Goal: Navigation & Orientation: Find specific page/section

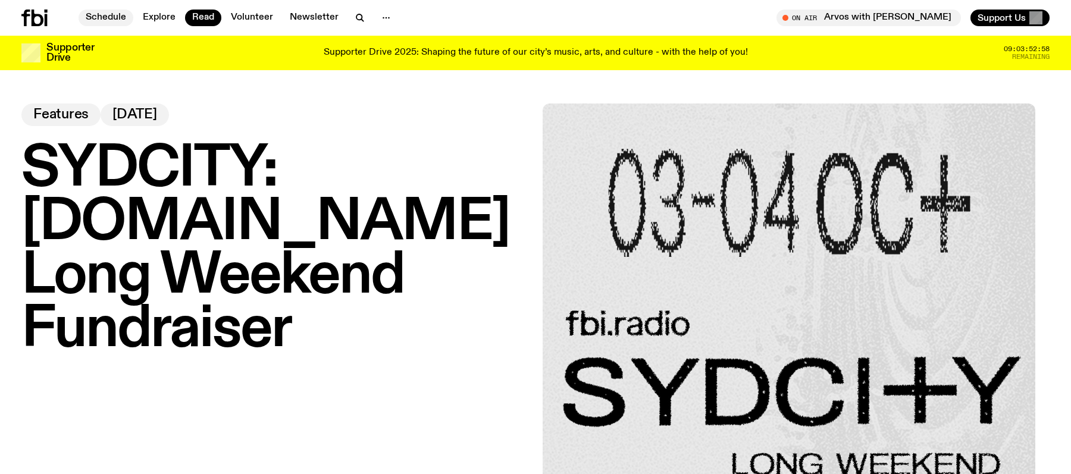
scroll to position [523, 0]
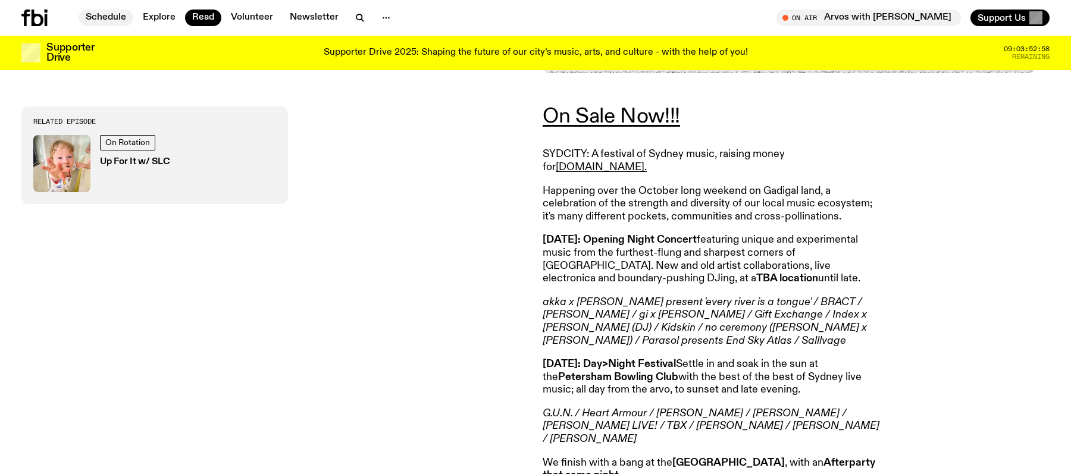
click at [102, 11] on link "Schedule" at bounding box center [106, 18] width 55 height 17
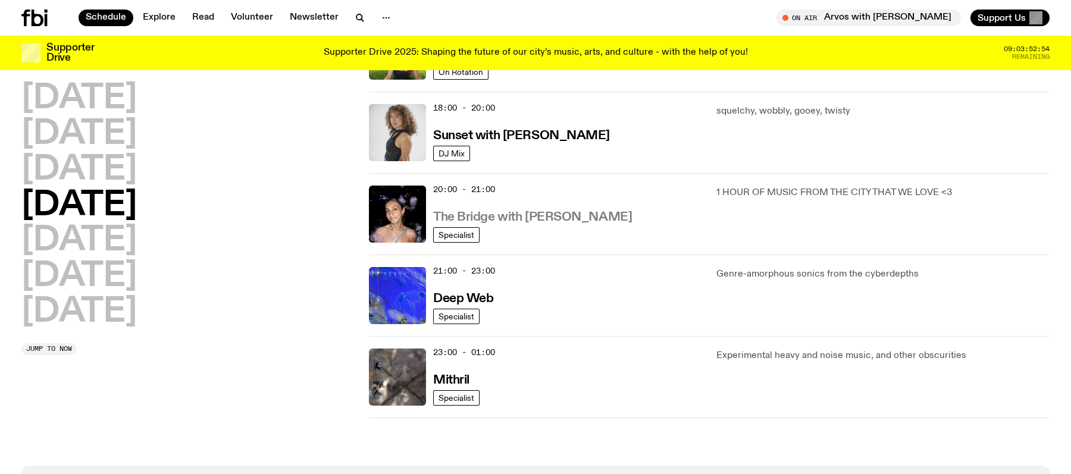
scroll to position [483, 0]
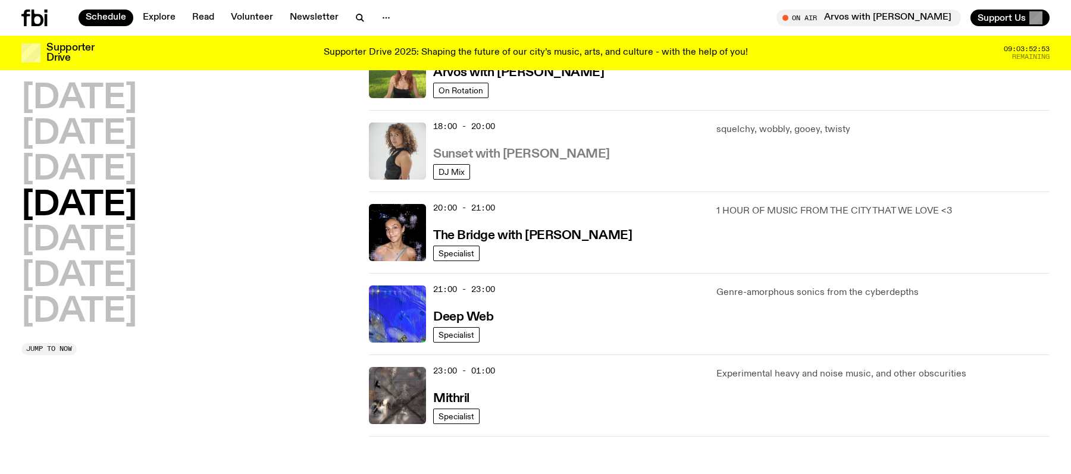
click at [493, 150] on h3 "Sunset with [PERSON_NAME]" at bounding box center [521, 154] width 177 height 12
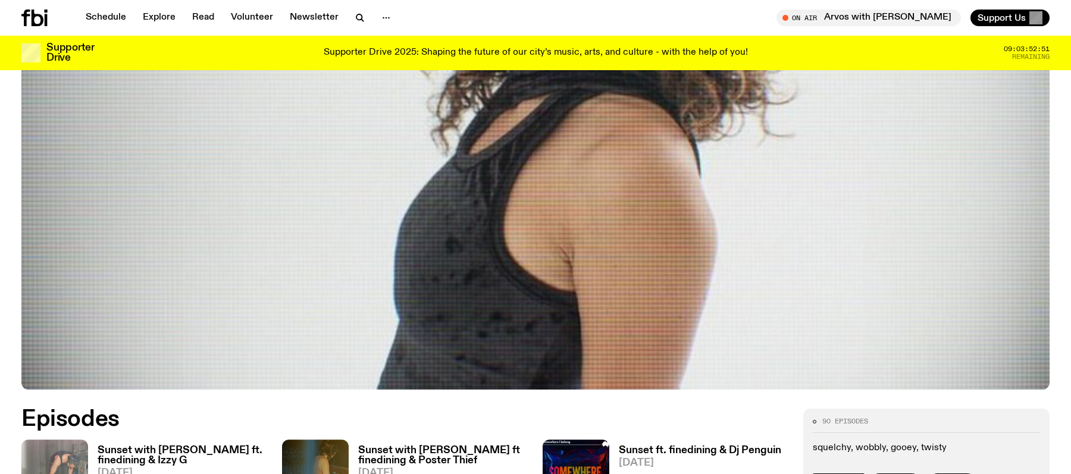
scroll to position [571, 0]
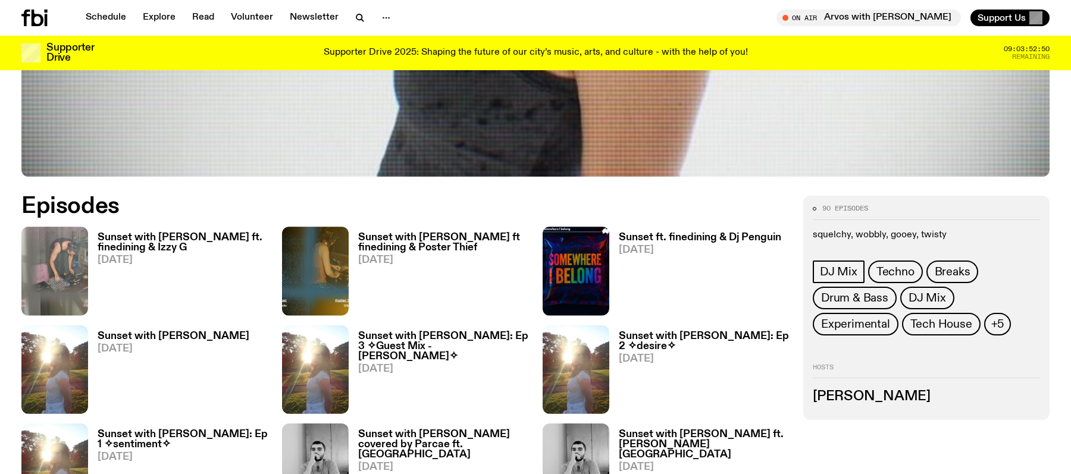
click at [186, 245] on h3 "Sunset with [PERSON_NAME] ft. finedining & Izzy G" at bounding box center [183, 243] width 170 height 20
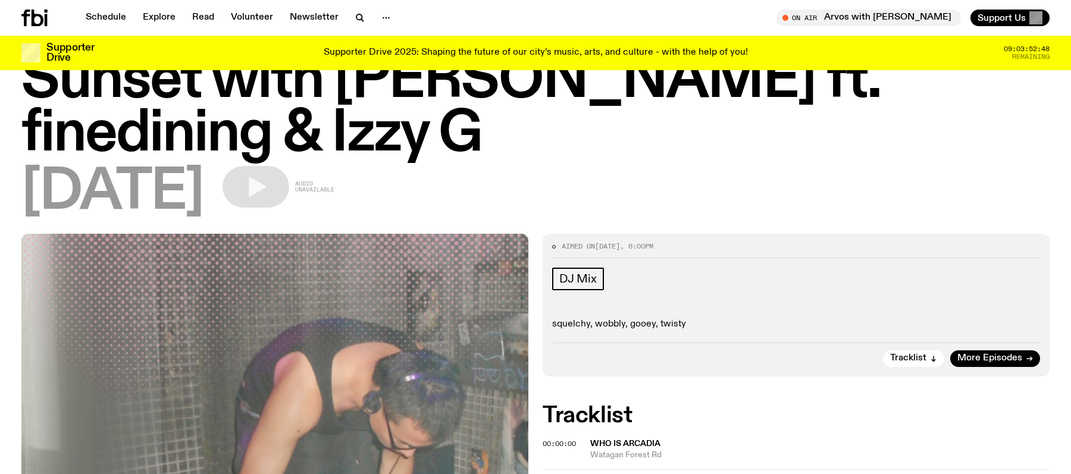
scroll to position [39, 0]
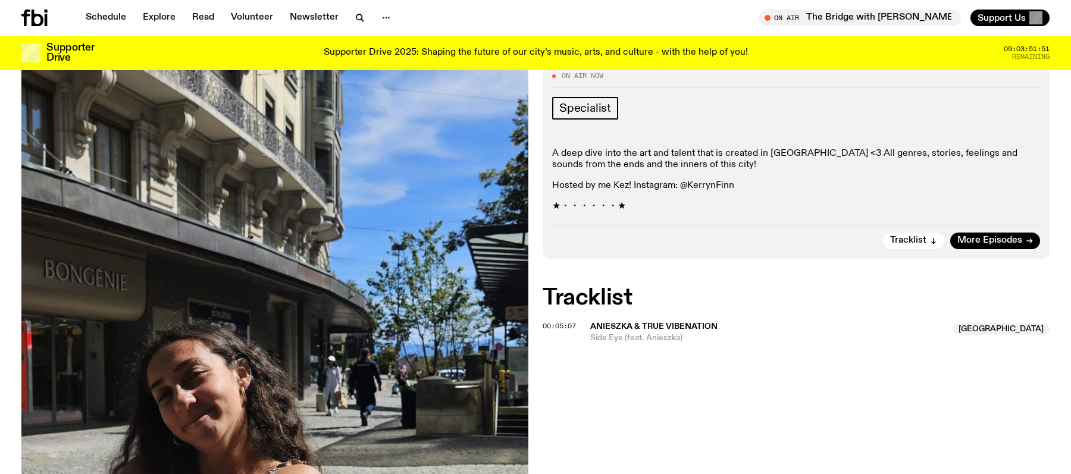
scroll to position [175, 0]
